Goal: Task Accomplishment & Management: Manage account settings

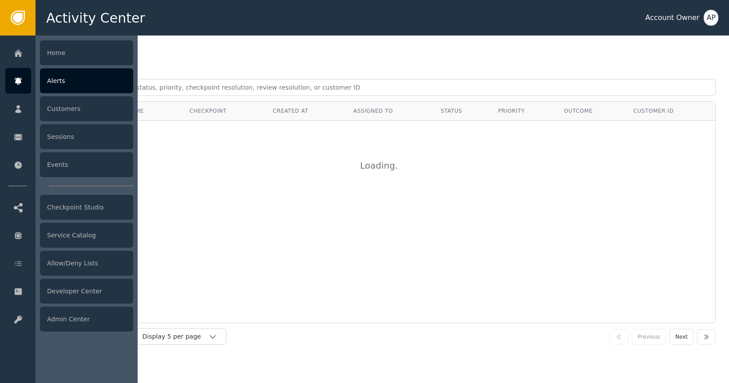
drag, startPoint x: 24, startPoint y: 83, endPoint x: 30, endPoint y: 76, distance: 9.7
click at [23, 84] on div at bounding box center [18, 81] width 26 height 26
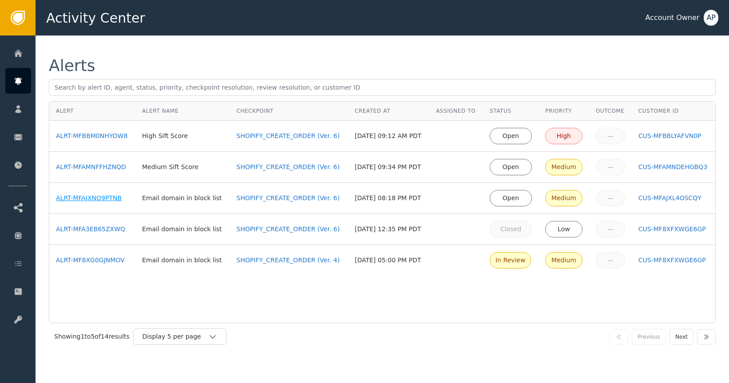
click at [86, 195] on div "ALRT-MFAJXNO9PTNB" at bounding box center [92, 198] width 73 height 9
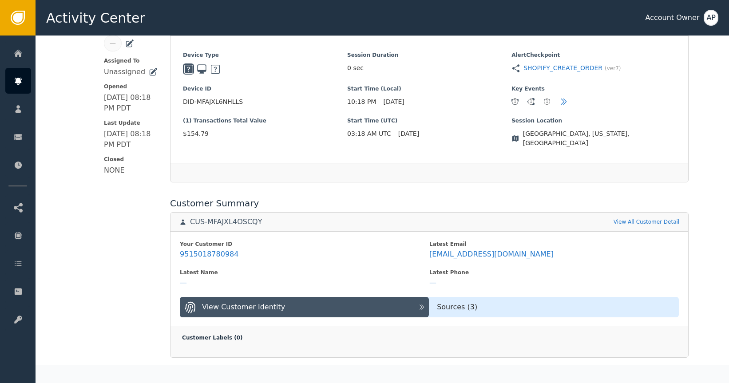
scroll to position [323, 0]
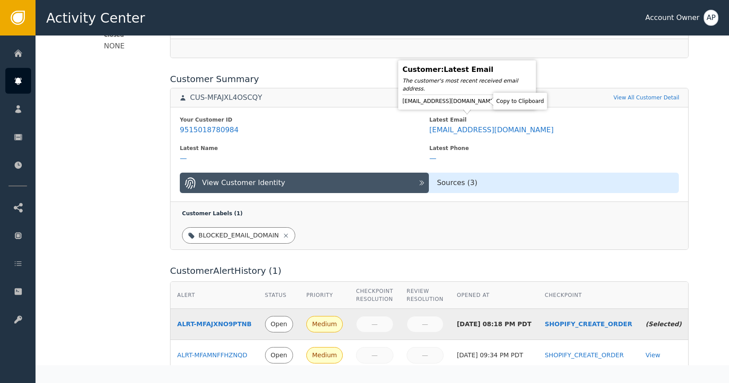
click at [499, 101] on icon at bounding box center [503, 101] width 9 height 9
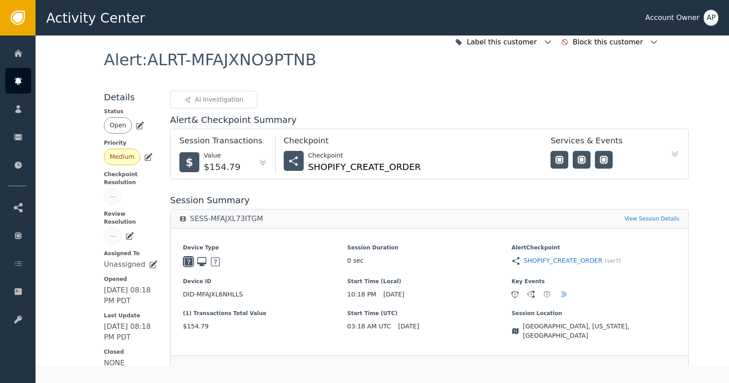
scroll to position [0, 0]
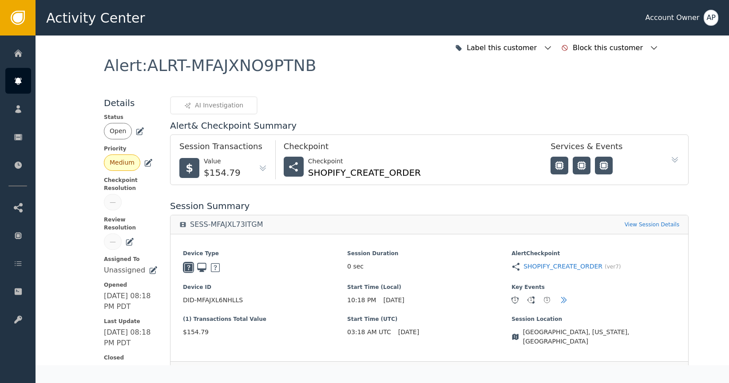
click at [136, 129] on icon at bounding box center [139, 131] width 9 height 9
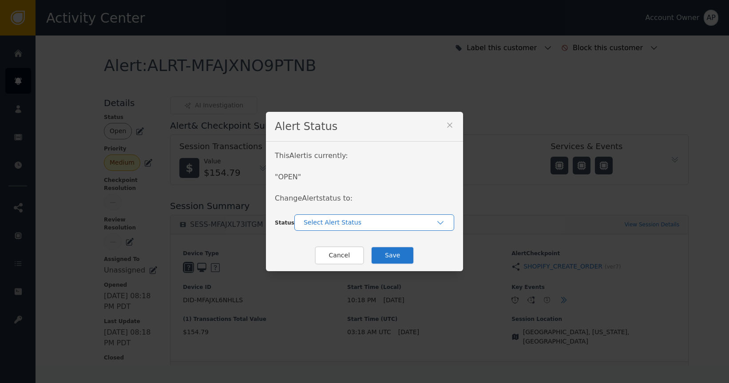
click at [314, 224] on div "Select Alert Status" at bounding box center [370, 222] width 132 height 9
click at [341, 247] on div "In-Review" at bounding box center [374, 242] width 160 height 16
click at [380, 252] on button "Save" at bounding box center [392, 255] width 43 height 18
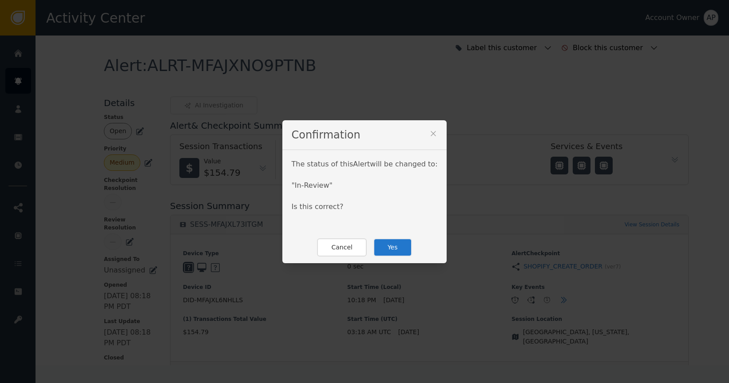
click at [382, 252] on button "Yes" at bounding box center [392, 247] width 39 height 18
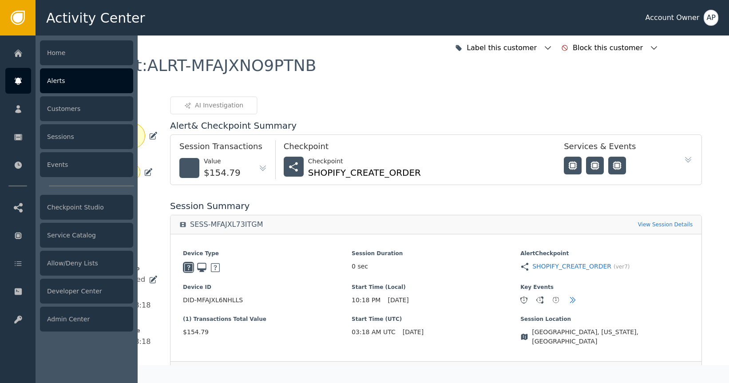
click at [16, 74] on div at bounding box center [18, 81] width 26 height 26
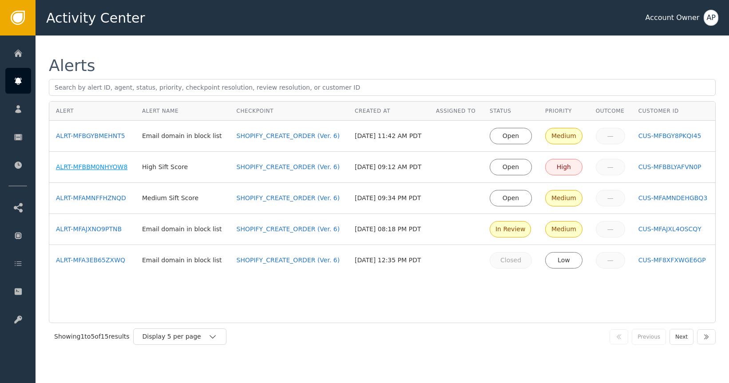
click at [100, 169] on div "ALRT-MFBBM0NHYOW8" at bounding box center [92, 166] width 73 height 9
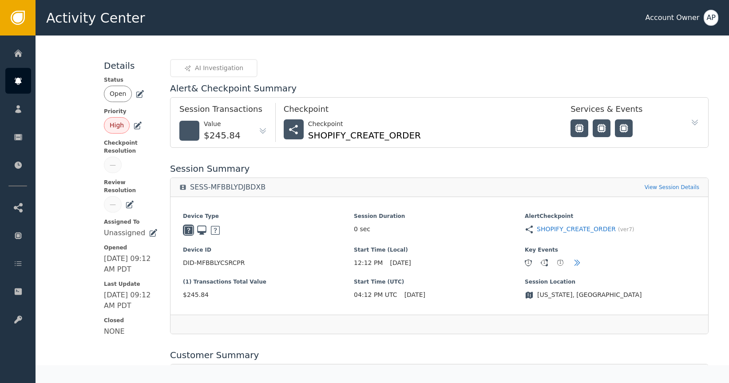
scroll to position [253, 0]
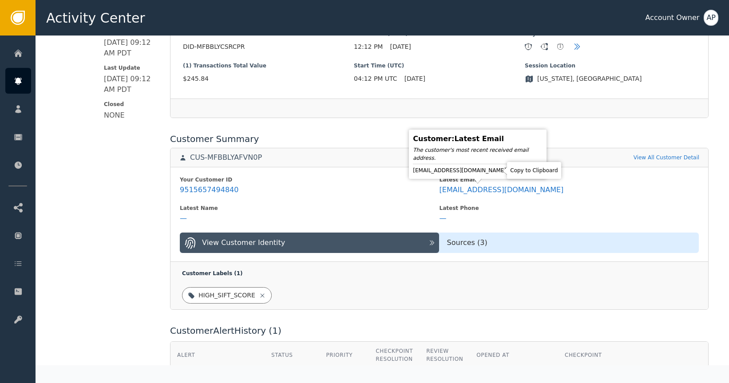
click at [510, 173] on icon at bounding box center [514, 170] width 9 height 9
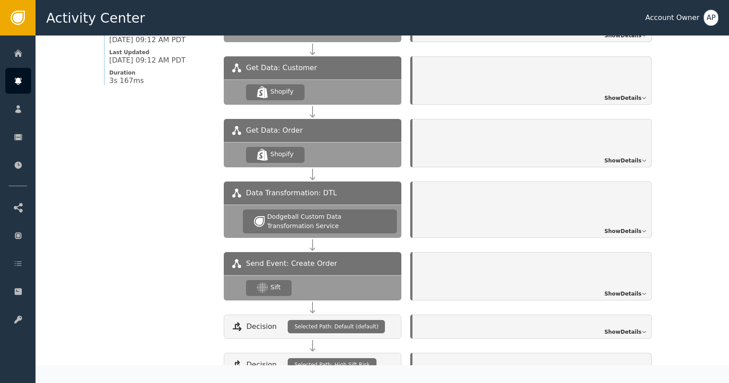
scroll to position [853, 0]
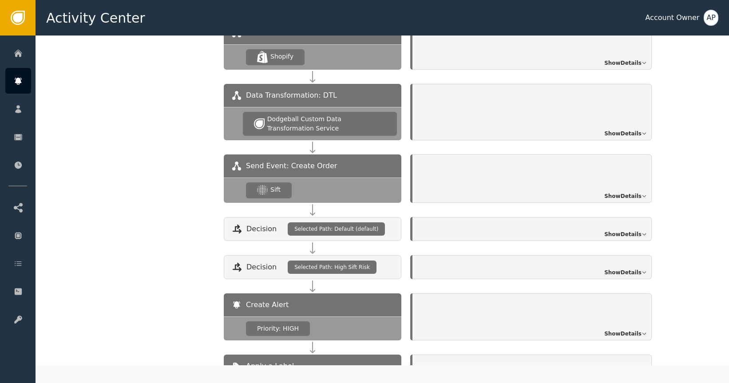
click at [626, 199] on span "Show Details" at bounding box center [622, 196] width 37 height 8
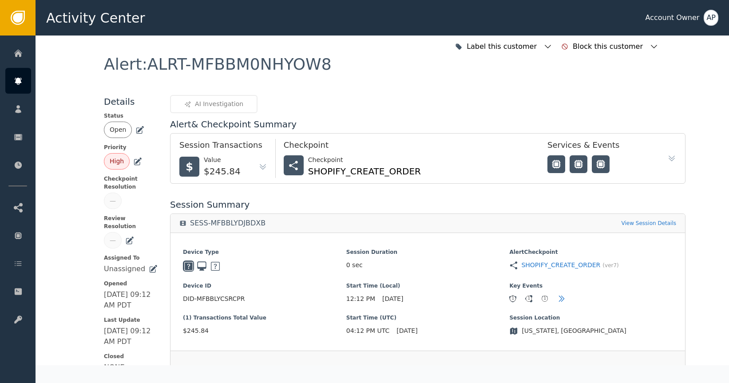
scroll to position [2, 0]
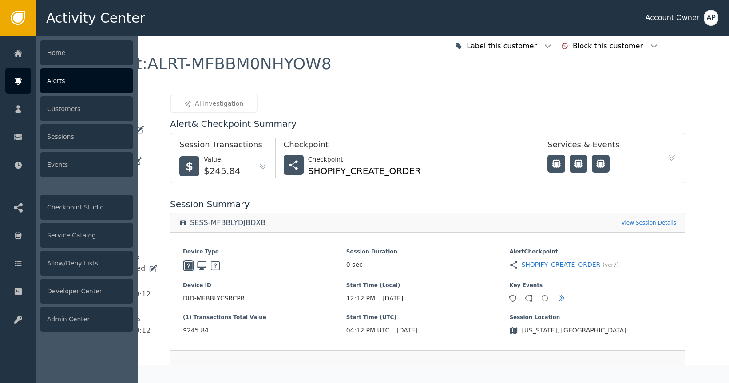
click at [22, 74] on div at bounding box center [18, 81] width 26 height 26
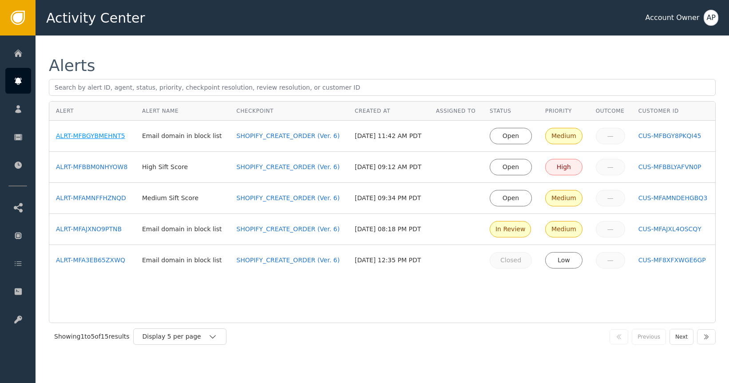
click at [108, 135] on div "ALRT-MFBGYBMEHNT5" at bounding box center [92, 135] width 73 height 9
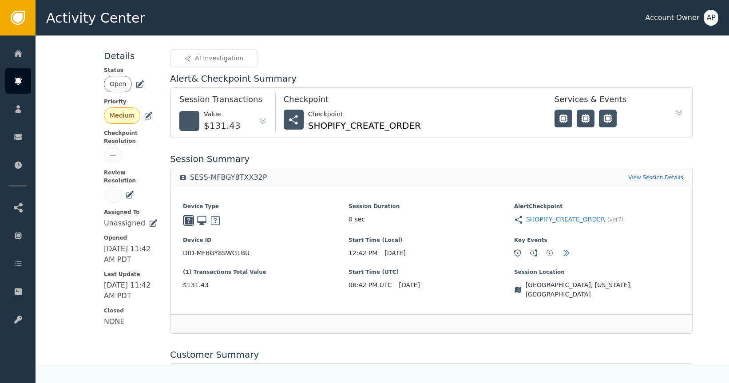
scroll to position [53, 0]
